Goal: Communication & Community: Participate in discussion

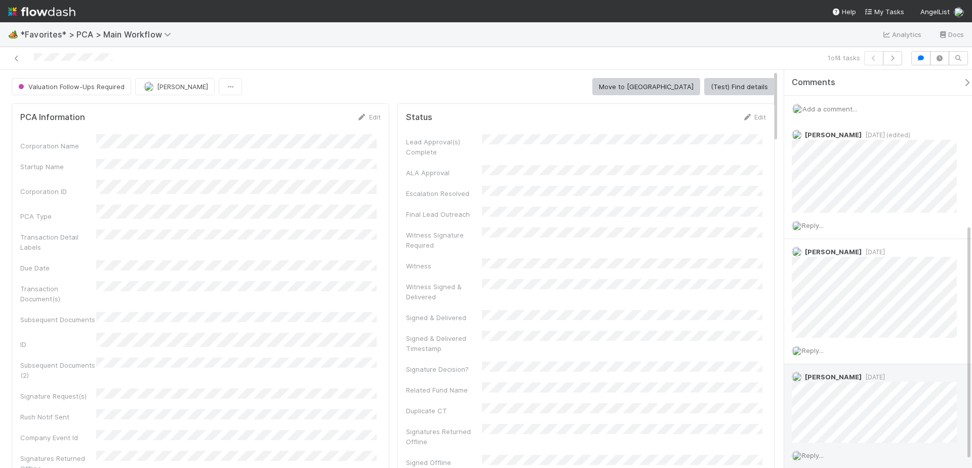
scroll to position [260, 0]
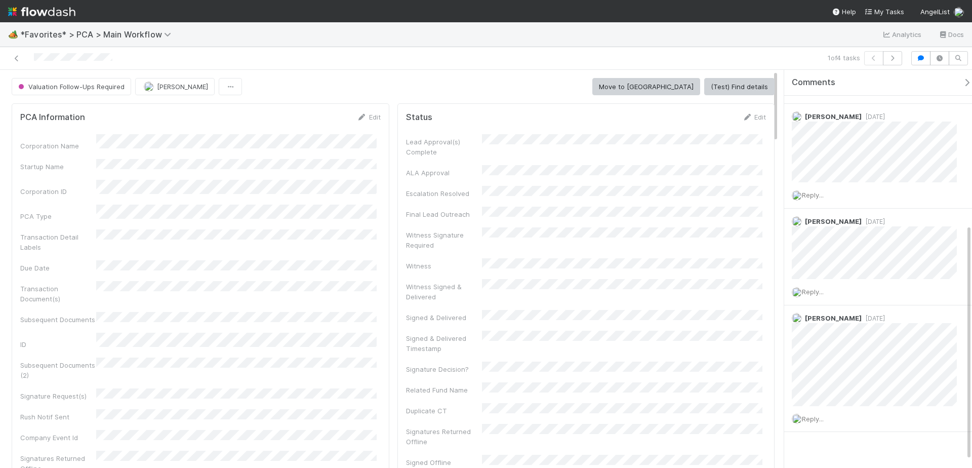
click at [546, 58] on div "1 of 4 tasks" at bounding box center [681, 58] width 449 height 14
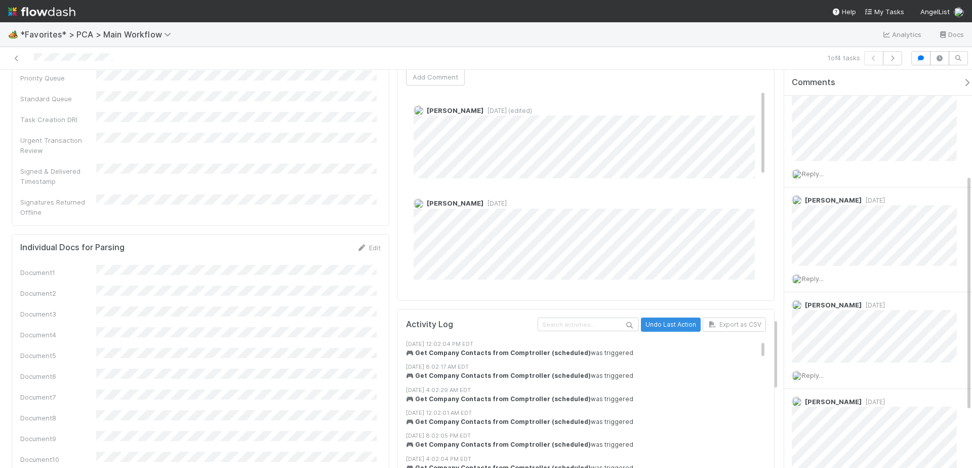
scroll to position [0, 0]
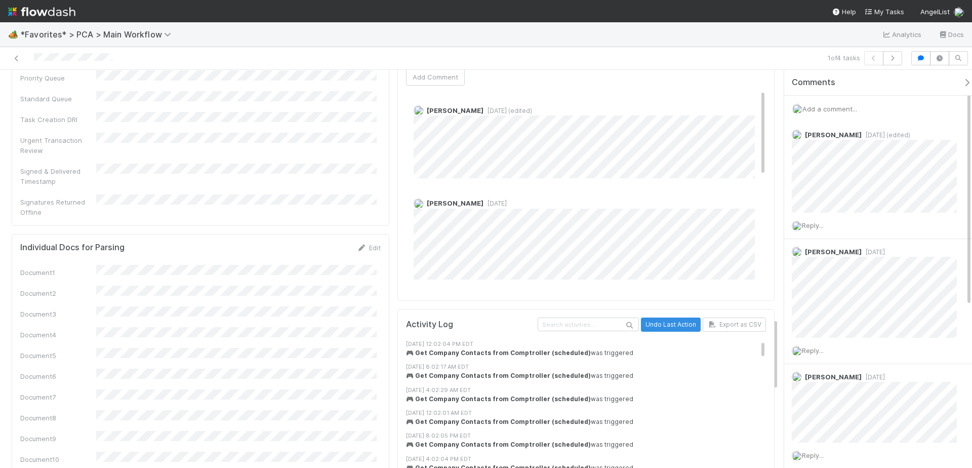
click at [749, 35] on div "🏕️ *Favorites* > PCA > Main Workflow Analytics Docs" at bounding box center [486, 34] width 972 height 24
click at [685, 60] on div "1 of 4 tasks" at bounding box center [681, 58] width 449 height 14
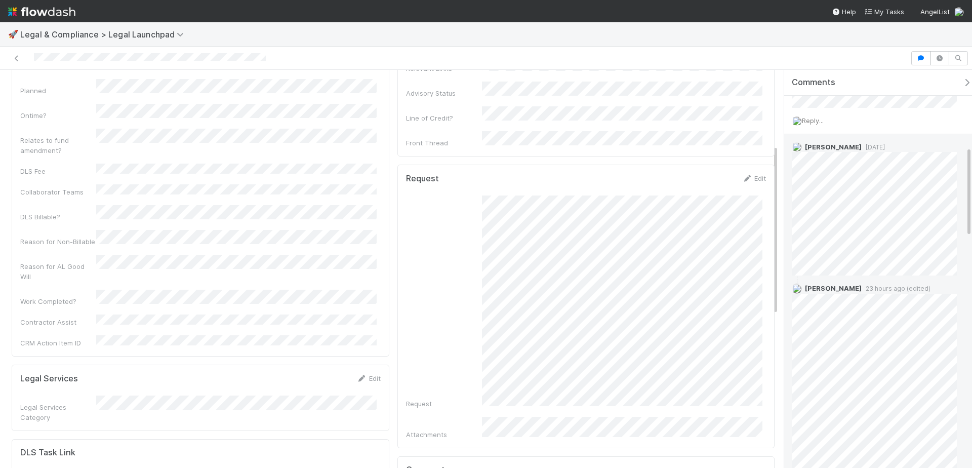
scroll to position [372, 0]
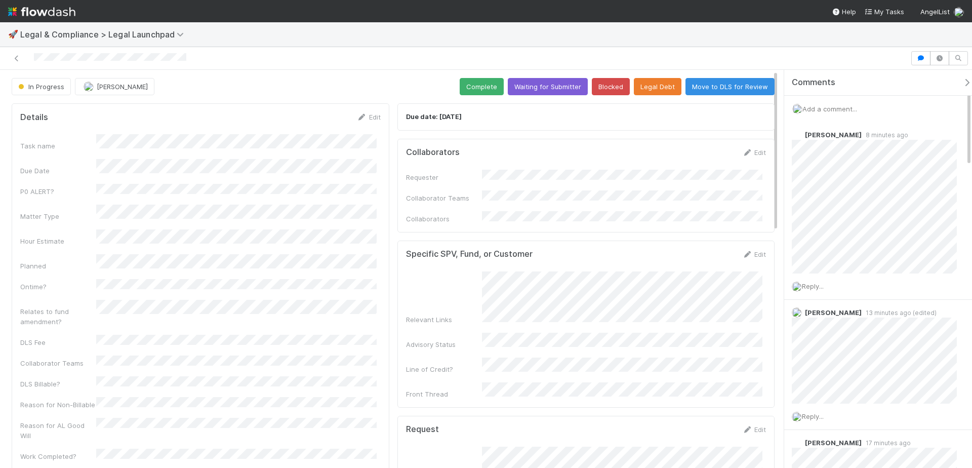
click at [522, 57] on div at bounding box center [455, 58] width 902 height 14
click at [791, 147] on div "Alice Wo 8 minutes ago" at bounding box center [878, 197] width 188 height 151
click at [537, 47] on div "🚀 Legal & Compliance > Legal Launchpad In Progress Chanelle Blackie Complete Wa…" at bounding box center [486, 244] width 972 height 445
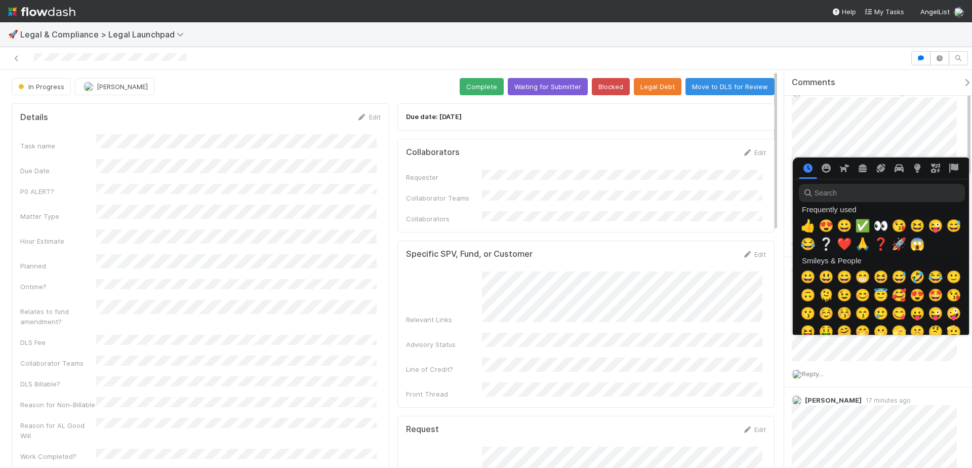
scroll to position [0, 4]
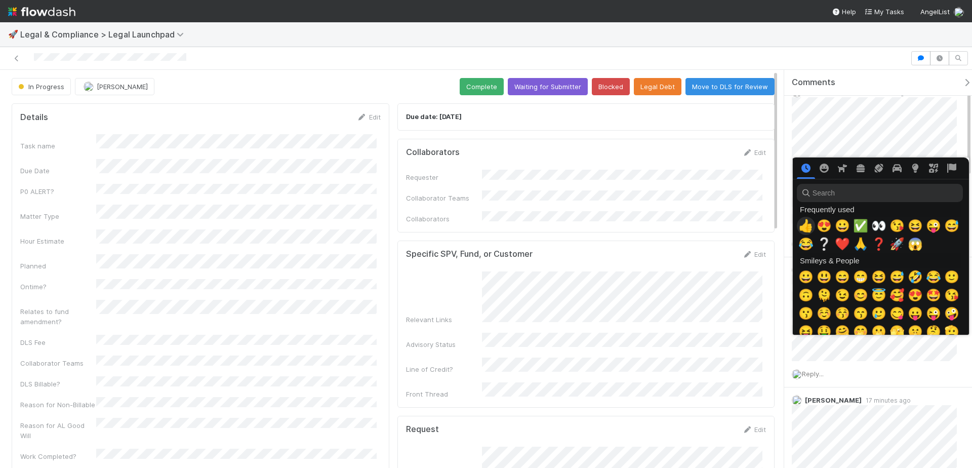
click at [809, 222] on span "👍" at bounding box center [805, 226] width 15 height 14
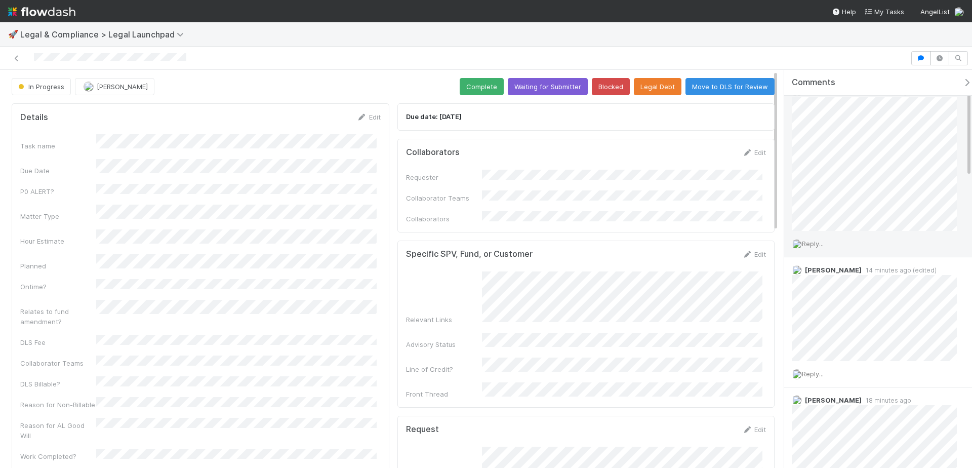
scroll to position [0, 0]
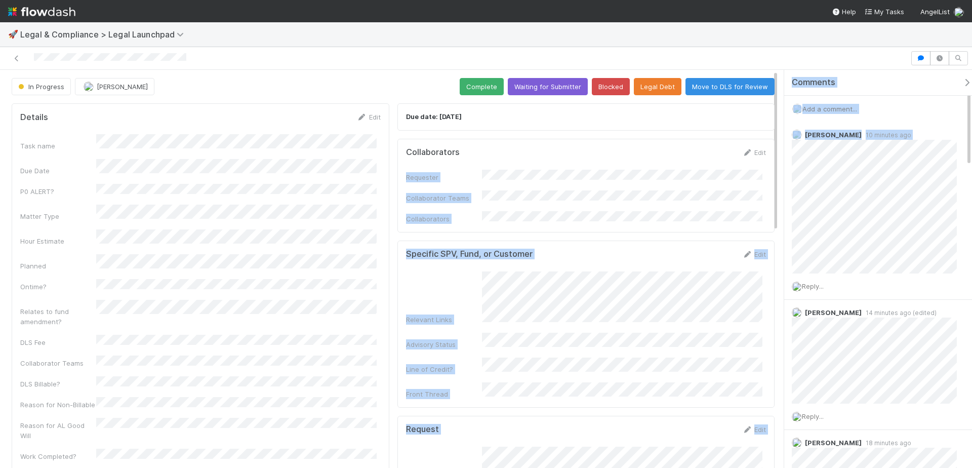
click at [773, 149] on div "In Progress Chanelle Blackie Complete Waiting for Submitter Blocked Legal Debt …" at bounding box center [486, 269] width 972 height 398
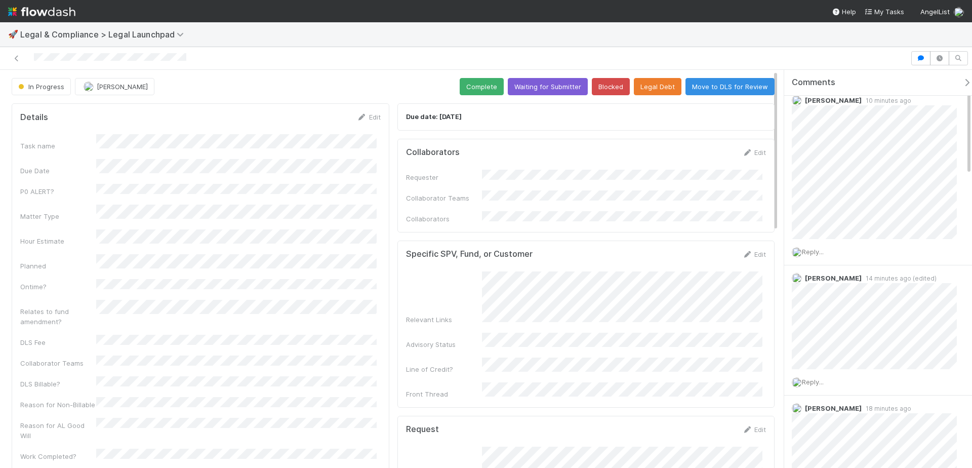
scroll to position [52, 0]
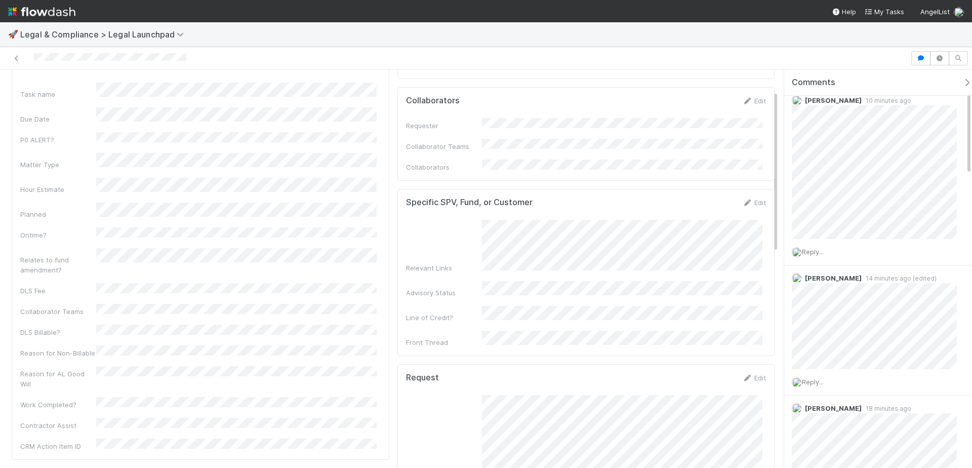
click at [593, 52] on div at bounding box center [455, 58] width 902 height 14
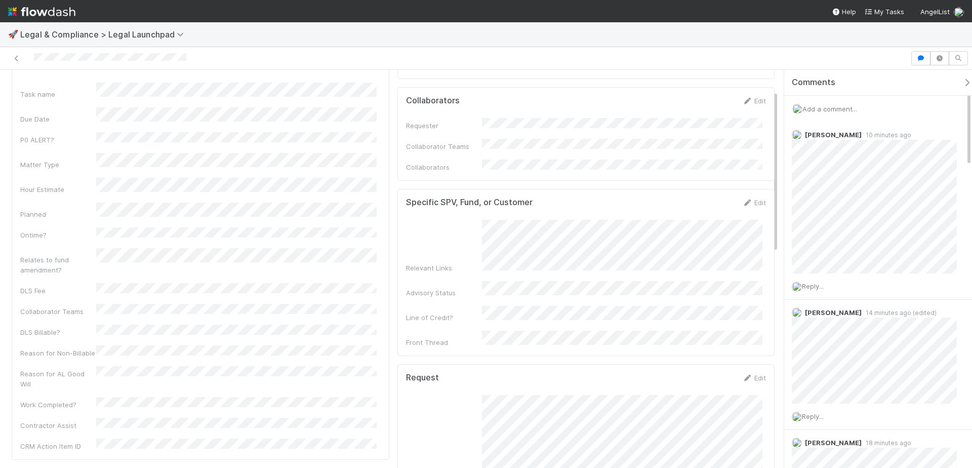
click at [843, 106] on span "Add a comment..." at bounding box center [829, 109] width 55 height 8
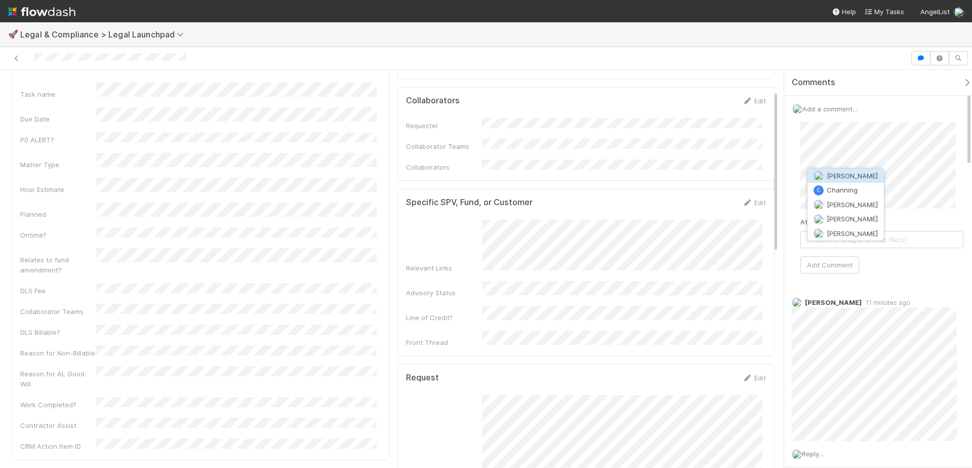
click at [849, 169] on button "Chanelle Blackie" at bounding box center [845, 176] width 76 height 14
click at [836, 183] on span "Alice Wo" at bounding box center [852, 186] width 51 height 8
click at [786, 155] on div "Comments Add a comment... Attach files: Choose or drag and drop file(s) Add Com…" at bounding box center [874, 269] width 193 height 398
click at [970, 195] on div "Add a comment... Attach files: Choose or drag and drop file(s) Add Comment" at bounding box center [881, 193] width 195 height 194
click at [839, 264] on button "Add Comment" at bounding box center [829, 264] width 59 height 17
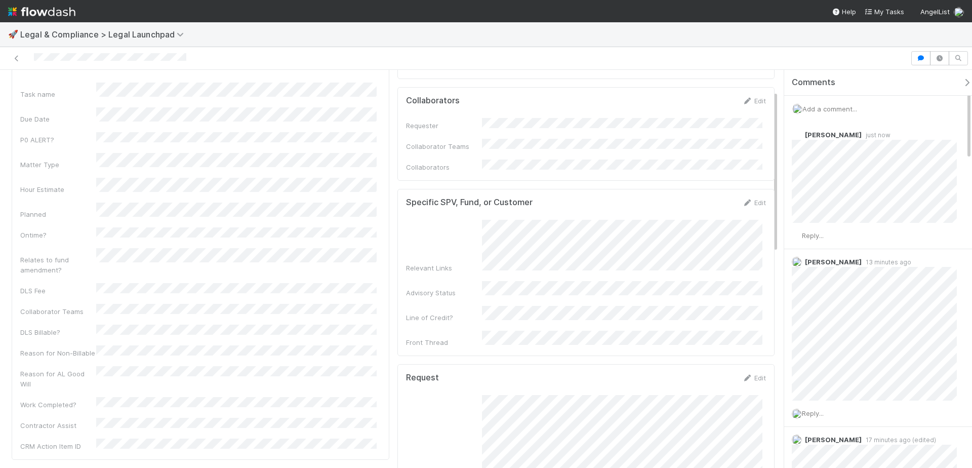
click at [626, 68] on div at bounding box center [486, 58] width 972 height 23
click at [627, 60] on div at bounding box center [455, 58] width 902 height 14
click at [818, 232] on span "Reply..." at bounding box center [813, 235] width 22 height 8
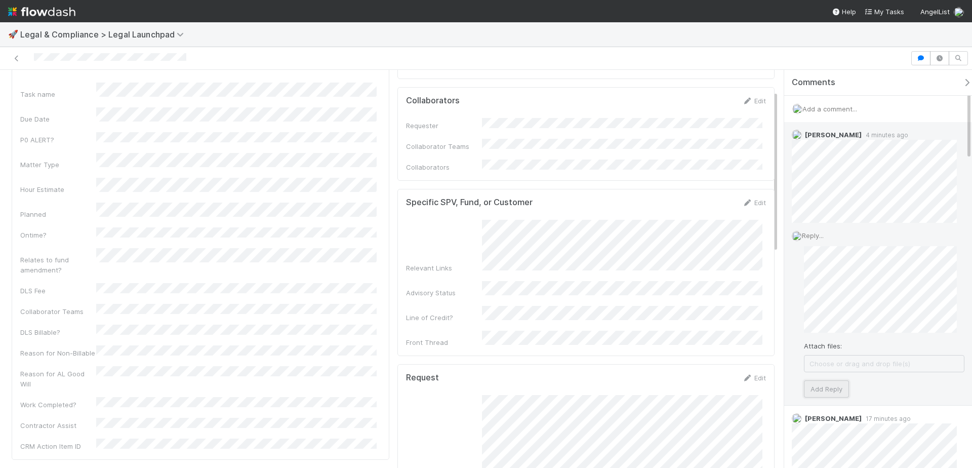
click at [826, 384] on button "Add Reply" at bounding box center [826, 388] width 45 height 17
click at [792, 57] on div at bounding box center [455, 58] width 902 height 14
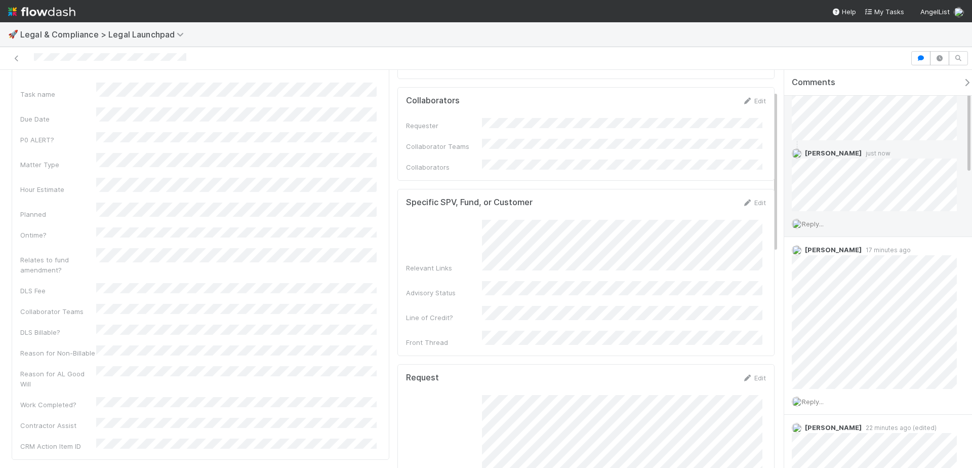
click at [749, 47] on div "🚀 Legal & Compliance > Legal Launchpad In Progress Chanelle Blackie Complete Wa…" at bounding box center [486, 244] width 972 height 445
click at [733, 45] on div "🚀 Legal & Compliance > Legal Launchpad" at bounding box center [486, 34] width 972 height 24
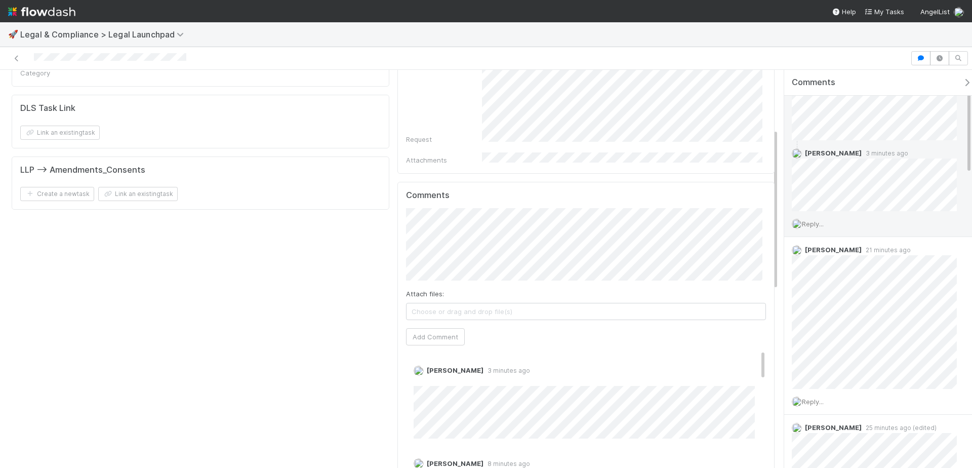
scroll to position [0, 0]
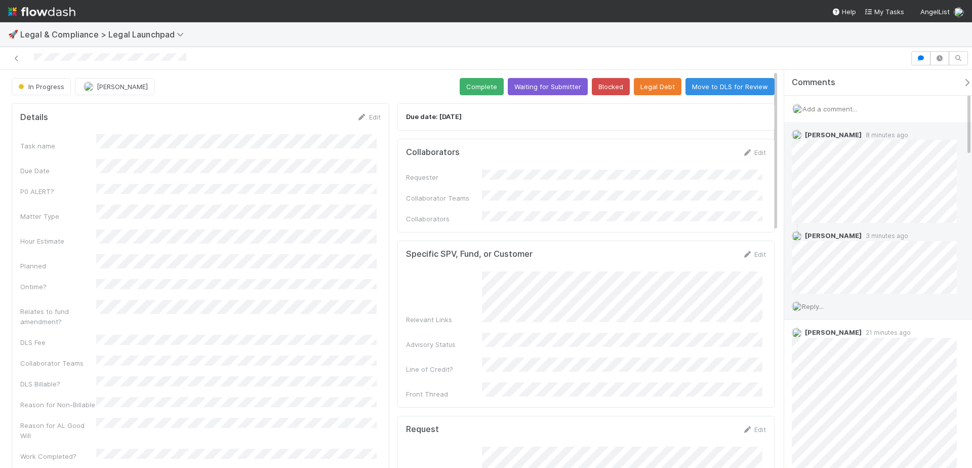
click at [601, 38] on div "🚀 Legal & Compliance > Legal Launchpad" at bounding box center [486, 34] width 972 height 24
